Goal: Register for event/course

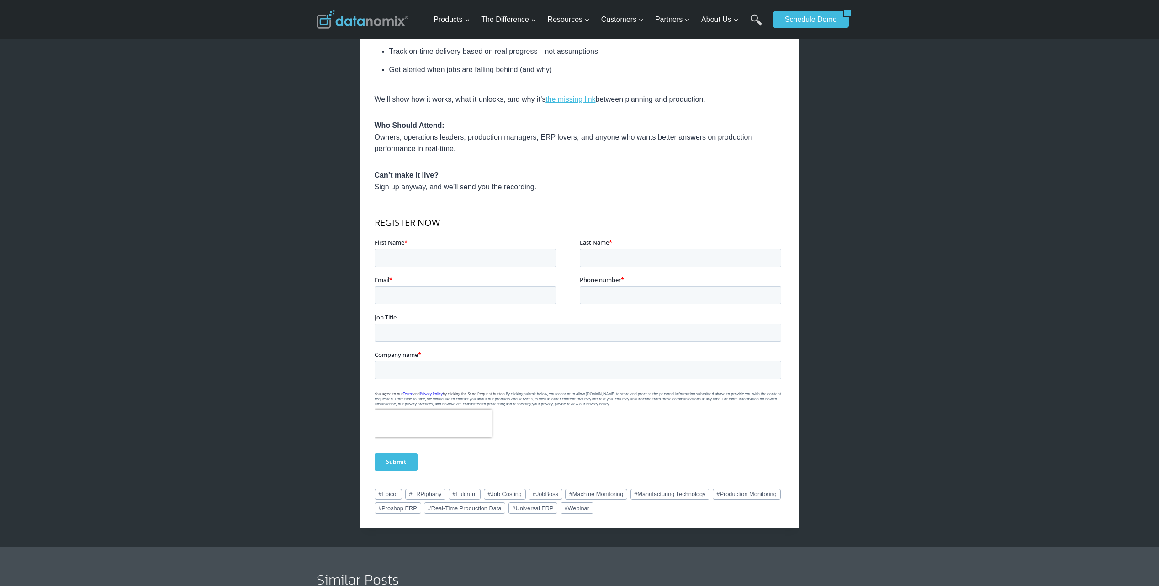
scroll to position [457, 0]
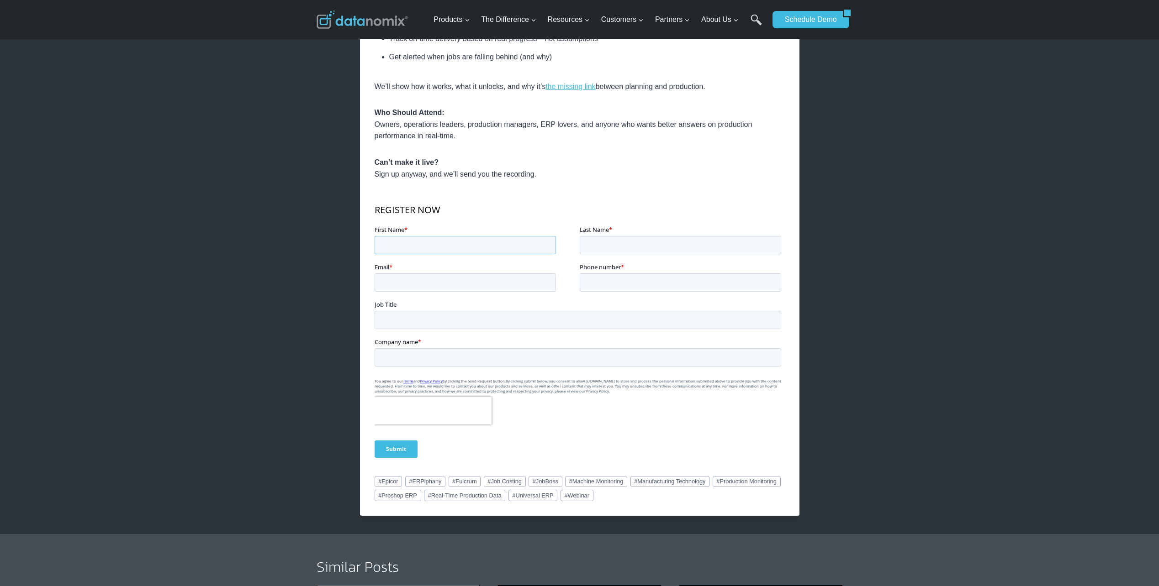
click at [471, 245] on input "First Name *" at bounding box center [464, 245] width 181 height 18
type input "[PERSON_NAME]"
click at [597, 248] on input "Last Name *" at bounding box center [679, 245] width 201 height 18
type input "[PERSON_NAME]"
click at [496, 285] on input "Email *" at bounding box center [464, 283] width 181 height 18
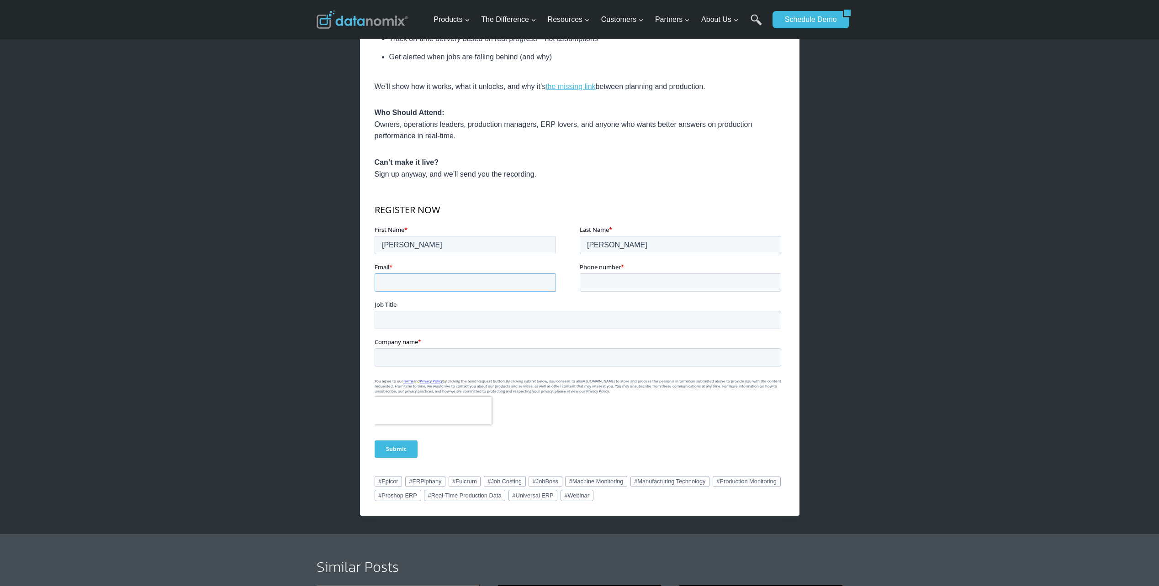
type input "[PERSON_NAME][EMAIL_ADDRESS][PERSON_NAME][DOMAIN_NAME]"
click at [608, 287] on input "Phone number *" at bounding box center [679, 283] width 201 height 18
type input "18479975014"
click at [468, 313] on input "Job Title" at bounding box center [577, 320] width 406 height 18
click at [416, 353] on input "Company name *" at bounding box center [577, 357] width 406 height 18
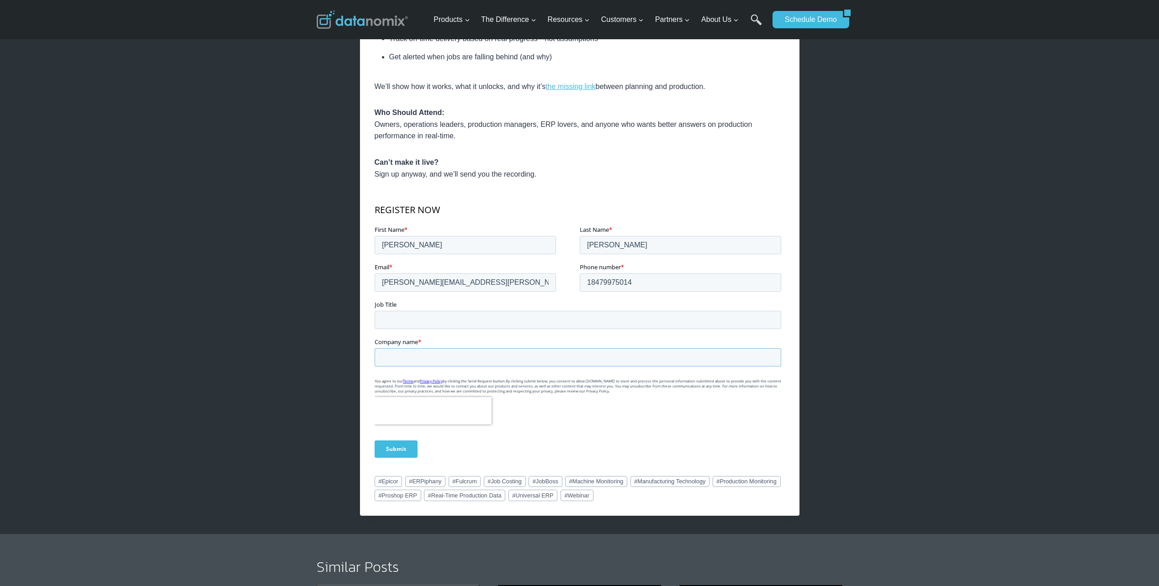
type input "Hexagon"
click at [385, 446] on input "Submit" at bounding box center [395, 449] width 43 height 17
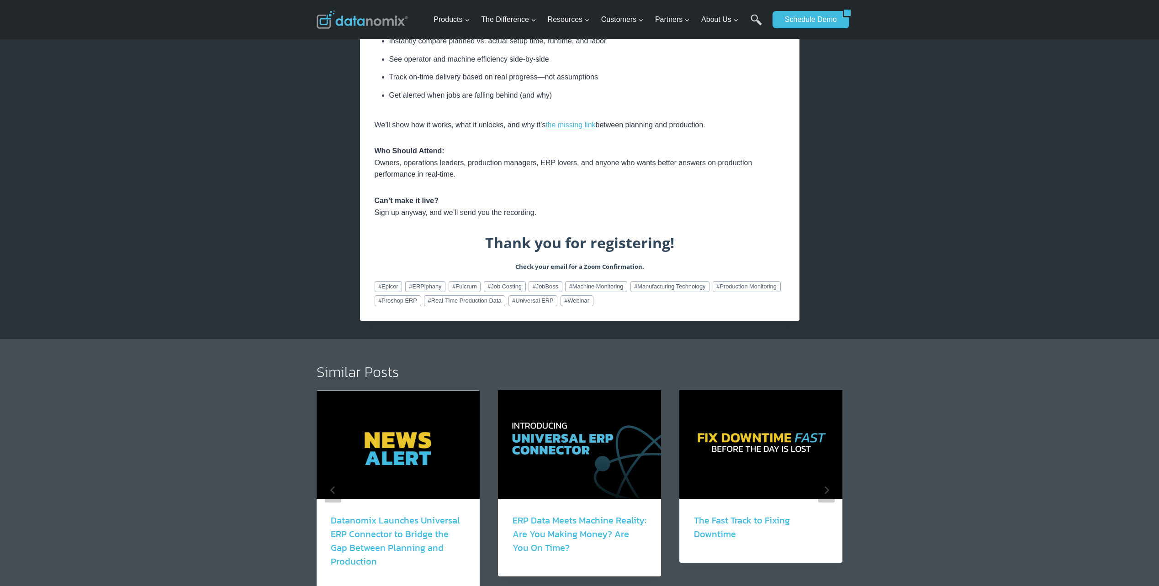
scroll to position [411, 0]
